Goal: Navigation & Orientation: Understand site structure

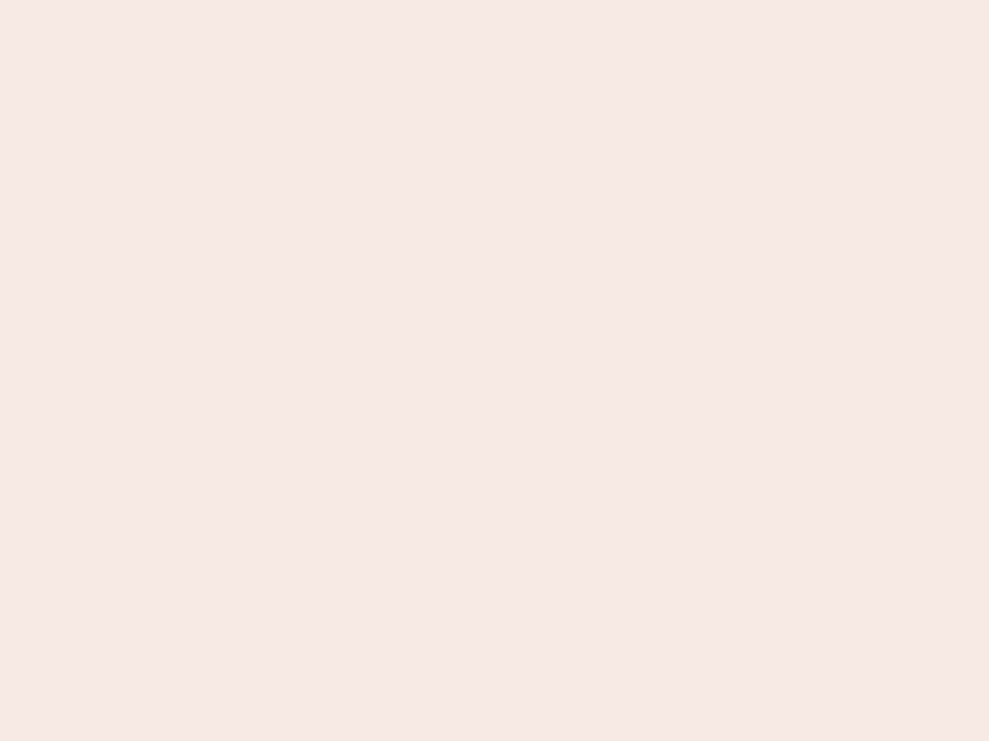
click at [494, 371] on nb-app "Almost there Thank you for registering for Newbook. Your account is under revie…" at bounding box center [494, 370] width 989 height 741
click at [494, 0] on nb-app "Almost there Thank you for registering for Newbook. Your account is under revie…" at bounding box center [494, 370] width 989 height 741
click at [528, 0] on nb-app "Almost there Thank you for registering for Newbook. Your account is under revie…" at bounding box center [494, 370] width 989 height 741
click at [494, 371] on nb-app "Almost there Thank you for registering for Newbook. Your account is under revie…" at bounding box center [494, 370] width 989 height 741
click at [494, 0] on nb-app "Almost there Thank you for registering for Newbook. Your account is under revie…" at bounding box center [494, 370] width 989 height 741
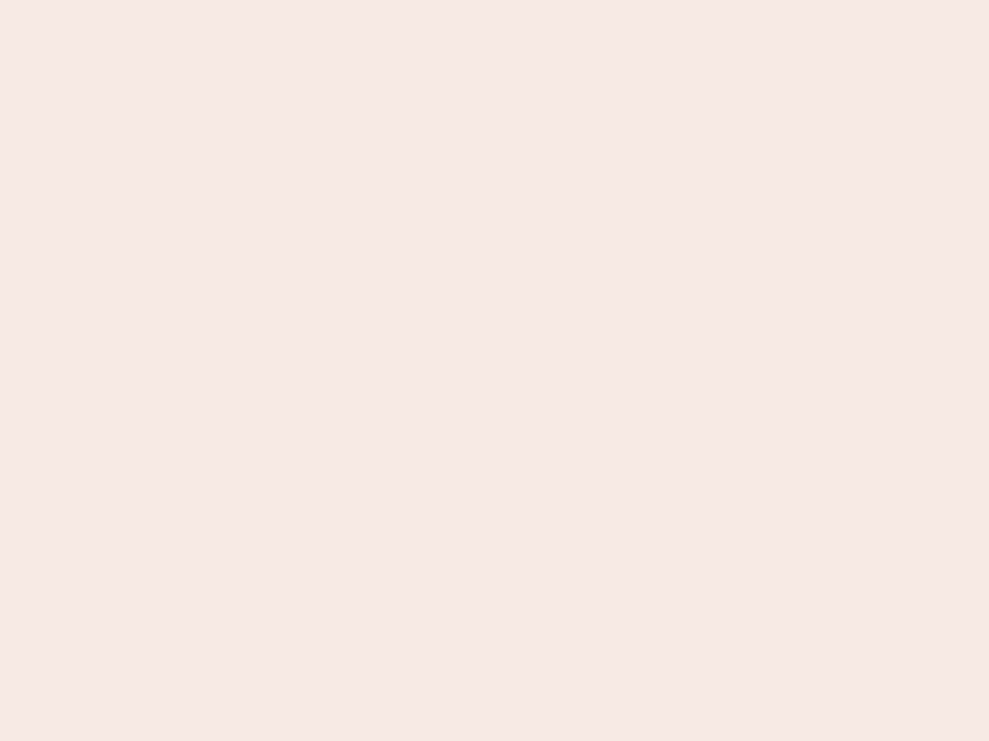
click at [345, 0] on nb-app "Almost there Thank you for registering for Newbook. Your account is under revie…" at bounding box center [494, 370] width 989 height 741
click at [494, 371] on nb-app "Almost there Thank you for registering for Newbook. Your account is under revie…" at bounding box center [494, 370] width 989 height 741
click at [494, 0] on nb-app "Almost there Thank you for registering for Newbook. Your account is under revie…" at bounding box center [494, 370] width 989 height 741
click at [345, 0] on nb-app "Almost there Thank you for registering for Newbook. Your account is under revie…" at bounding box center [494, 370] width 989 height 741
click at [494, 371] on nb-app "Almost there Thank you for registering for Newbook. Your account is under revie…" at bounding box center [494, 370] width 989 height 741
